Goal: Find contact information: Find contact information

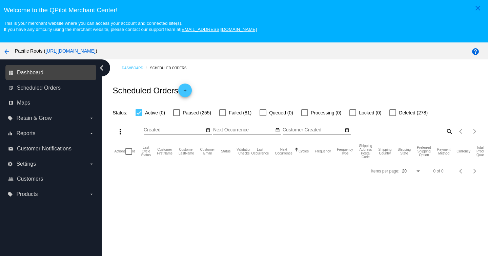
click at [28, 76] on span "Dashboard" at bounding box center [30, 73] width 26 height 6
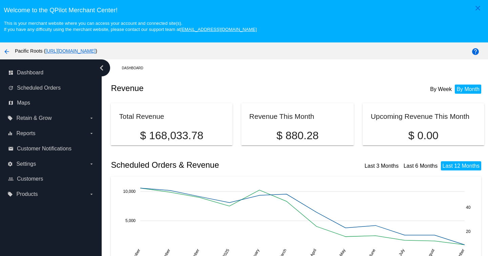
click at [73, 51] on link "[URL][DOMAIN_NAME]" at bounding box center [70, 50] width 50 height 5
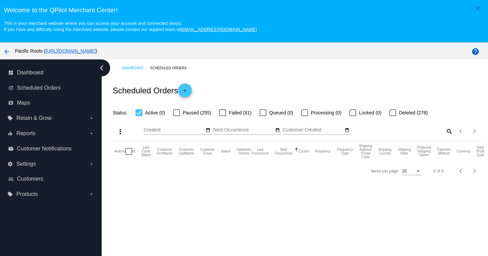
click at [6, 52] on mat-icon "arrow_back" at bounding box center [7, 51] width 8 height 8
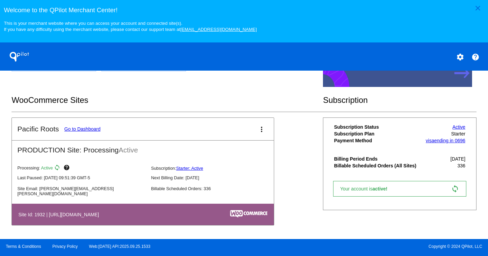
scroll to position [103, 0]
drag, startPoint x: 104, startPoint y: 189, endPoint x: 39, endPoint y: 190, distance: 65.1
click at [39, 190] on p "Site Email: brandon.manikowski@gmail.com" at bounding box center [81, 191] width 128 height 10
copy p "brandon.manikowski@gmail.com"
